Goal: Find specific page/section: Find specific page/section

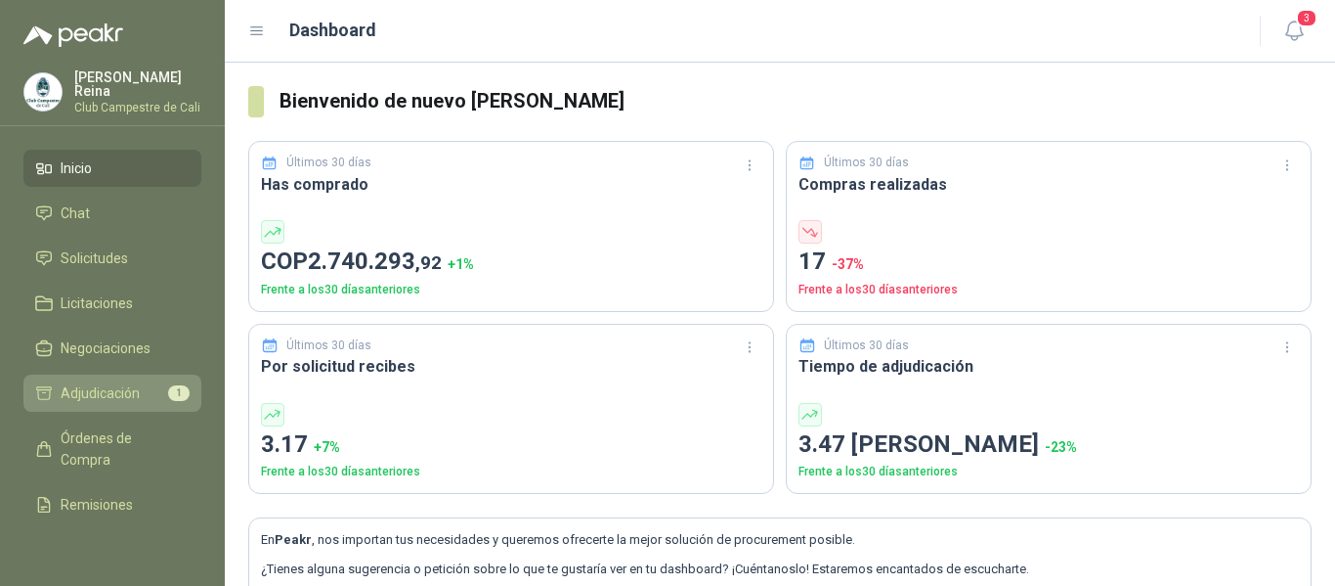
click at [140, 382] on li "Adjudicación 1" at bounding box center [112, 393] width 154 height 22
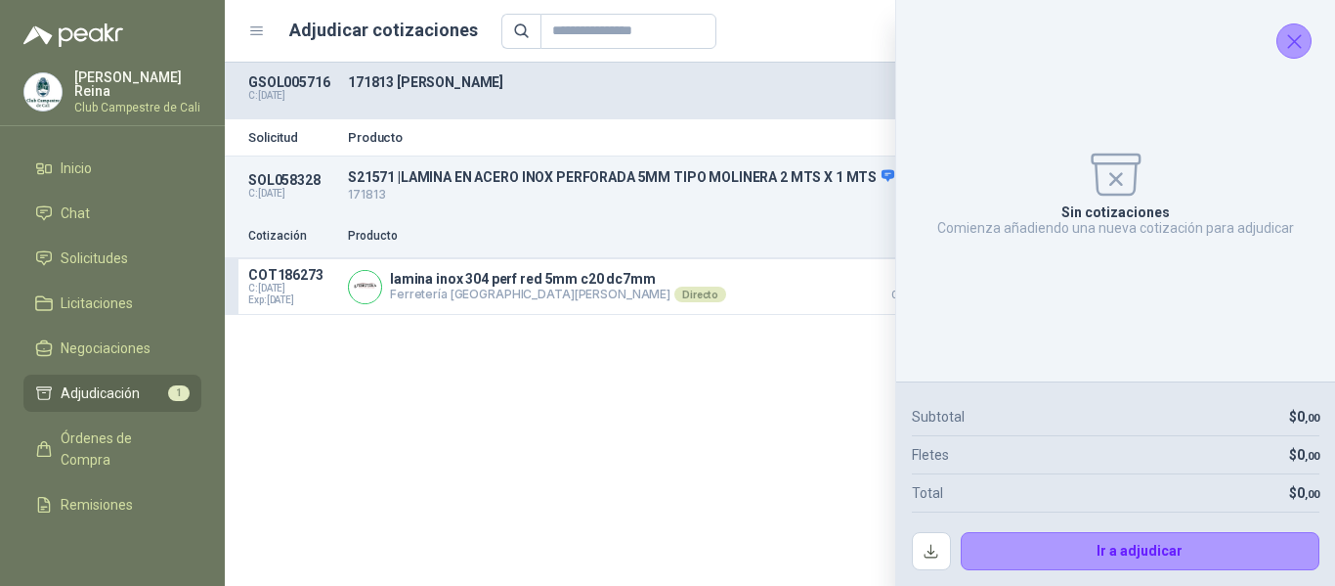
click at [1308, 41] on button "Cerrar" at bounding box center [1294, 40] width 35 height 35
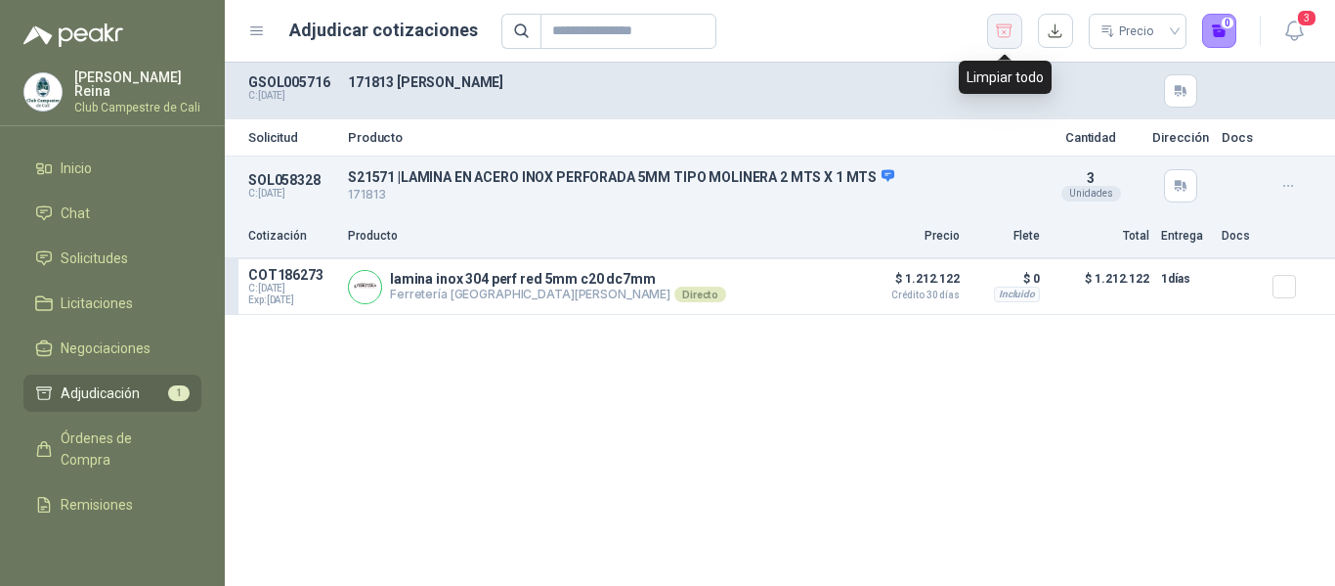
click at [1011, 41] on button "button" at bounding box center [1004, 31] width 35 height 35
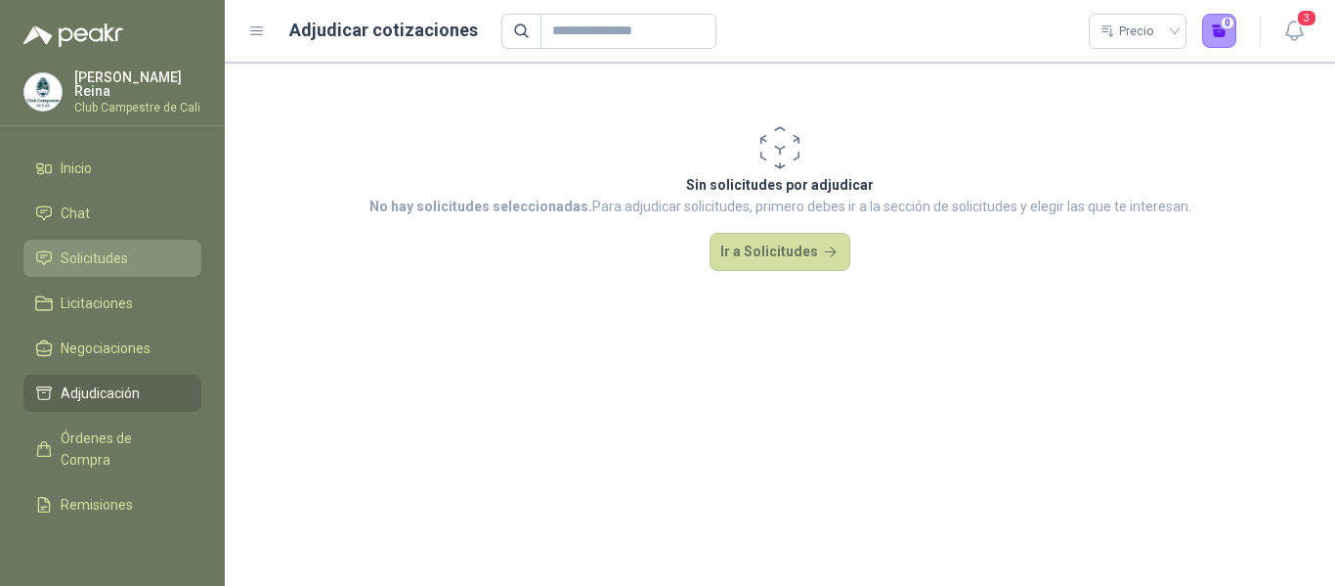
click at [105, 255] on span "Solicitudes" at bounding box center [94, 258] width 67 height 22
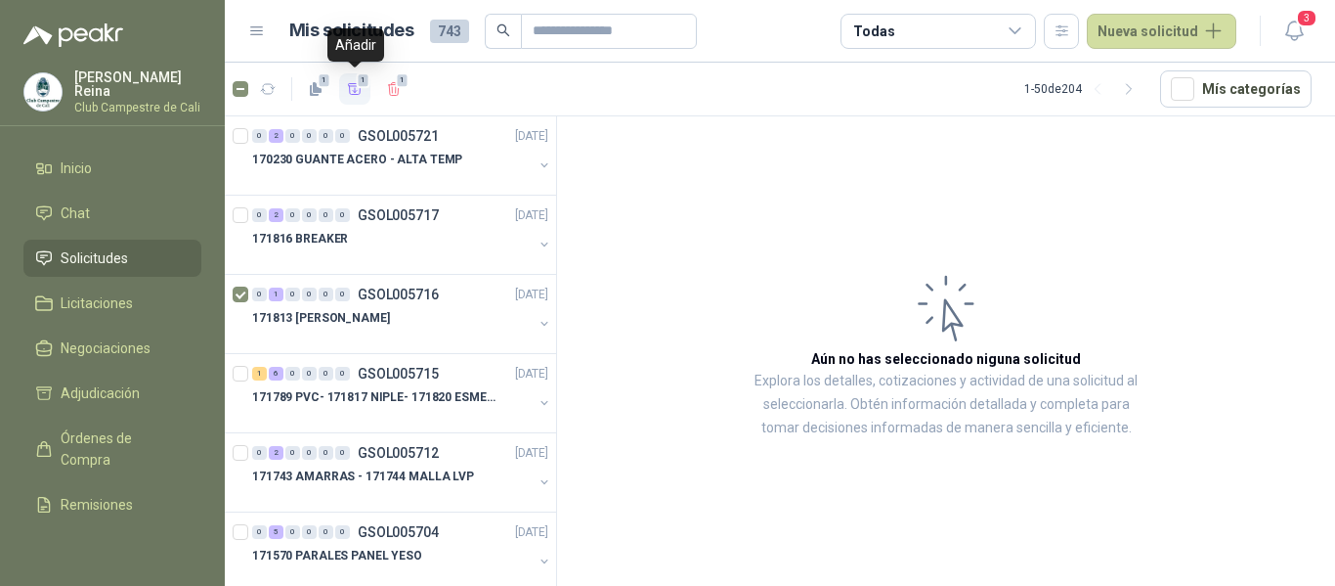
click at [357, 91] on icon "button" at bounding box center [355, 88] width 14 height 11
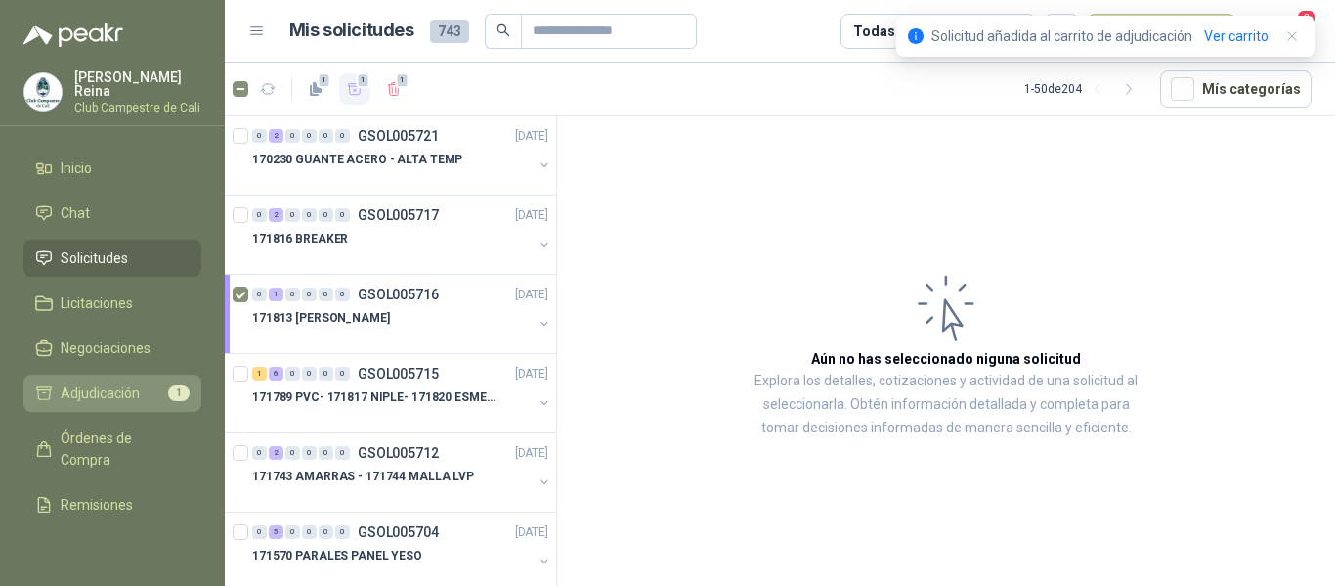
click at [120, 388] on span "Adjudicación" at bounding box center [100, 393] width 79 height 22
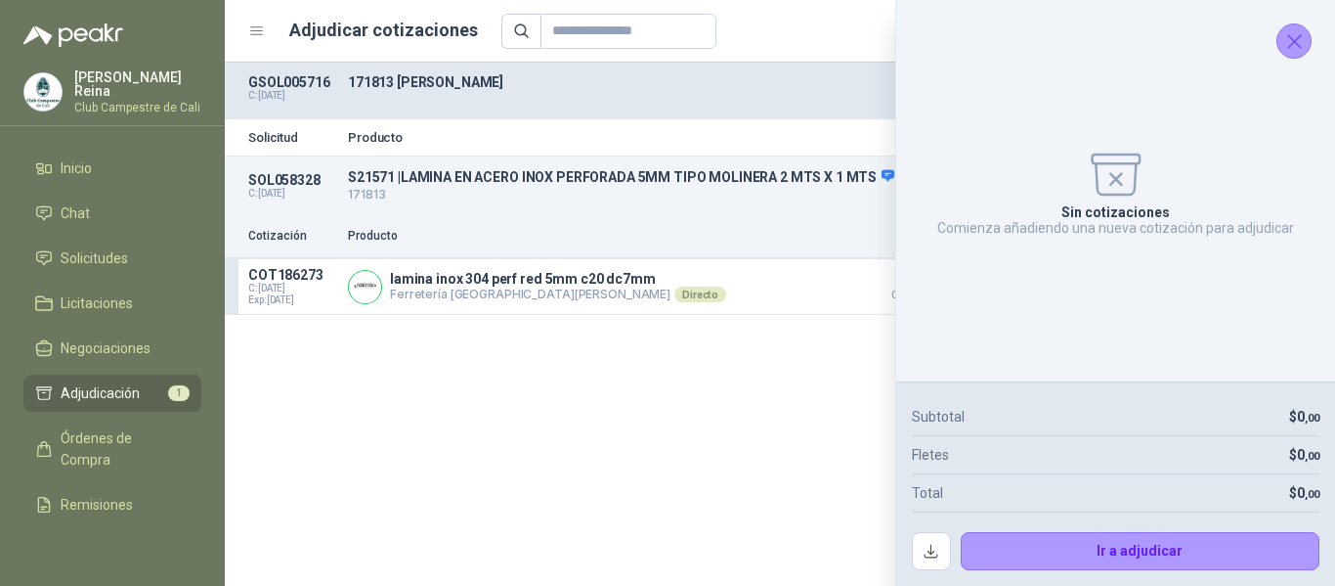
click at [1293, 46] on icon "Cerrar" at bounding box center [1295, 41] width 24 height 24
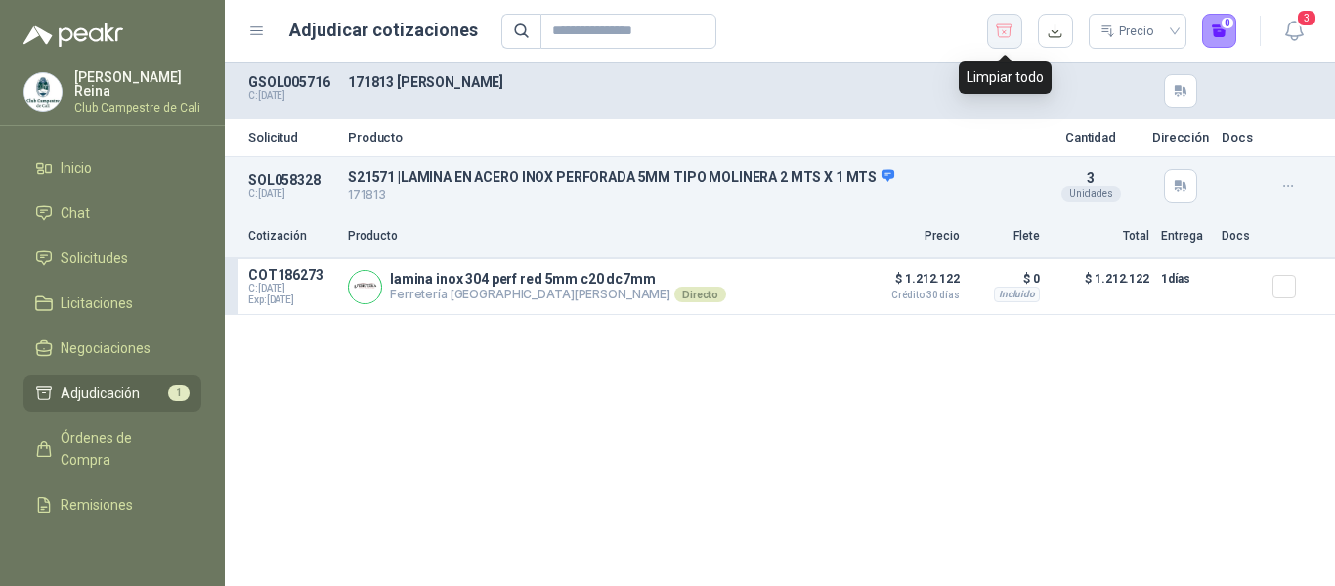
click at [997, 35] on icon "button" at bounding box center [1004, 32] width 19 height 20
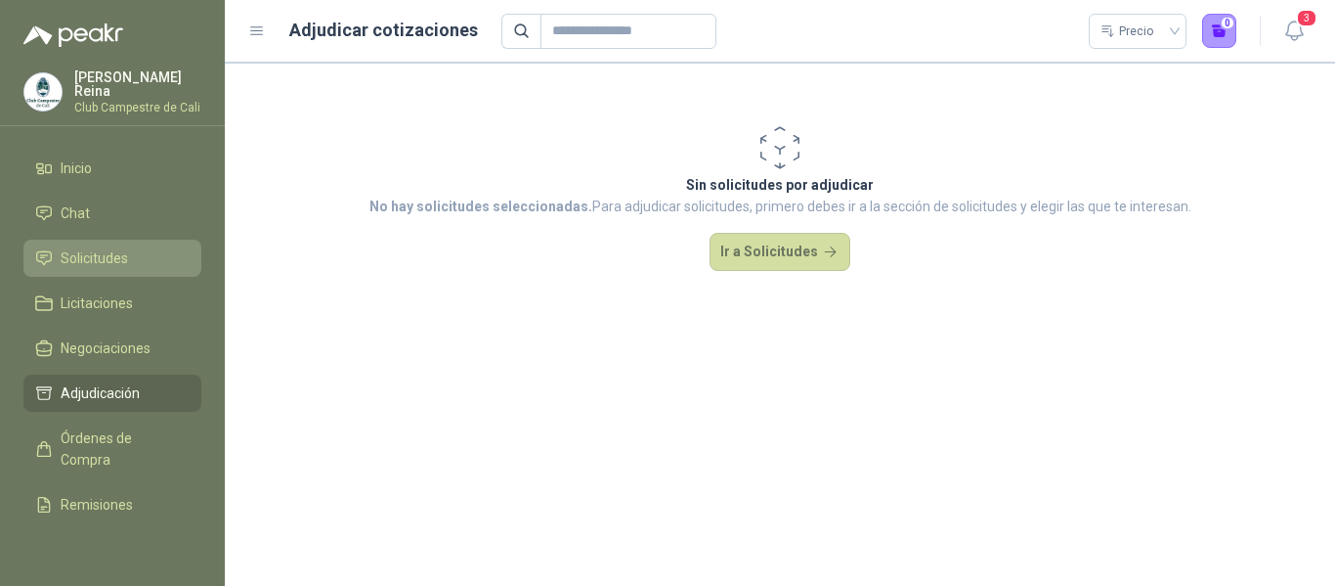
click at [105, 257] on span "Solicitudes" at bounding box center [94, 258] width 67 height 22
